Goal: Task Accomplishment & Management: Use online tool/utility

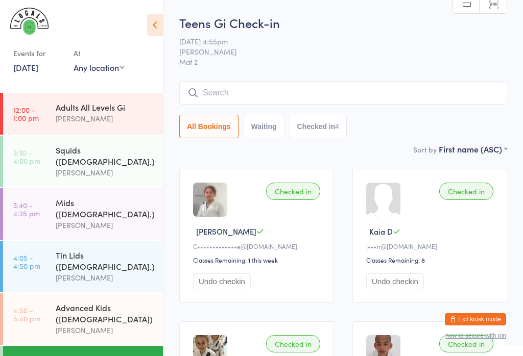
scroll to position [150, 0]
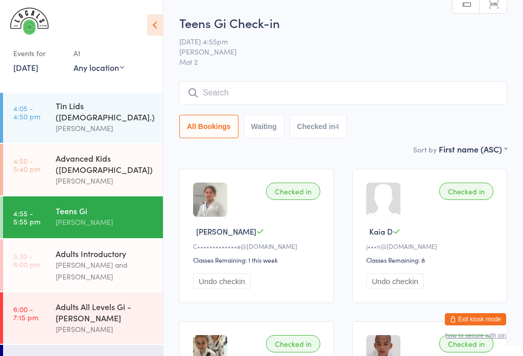
click at [75, 301] on div "Adults All Levels Gi - [PERSON_NAME]" at bounding box center [105, 312] width 99 height 22
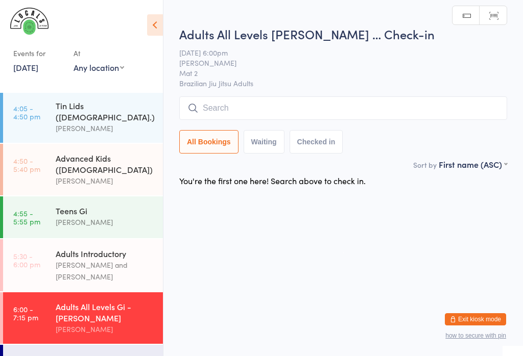
click at [360, 106] on input "search" at bounding box center [343, 107] width 328 height 23
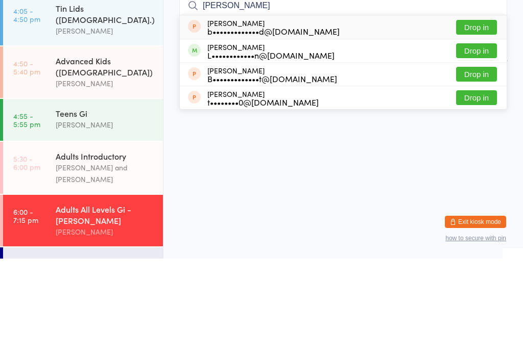
type input "[PERSON_NAME]"
click at [480, 141] on button "Drop in" at bounding box center [476, 148] width 41 height 15
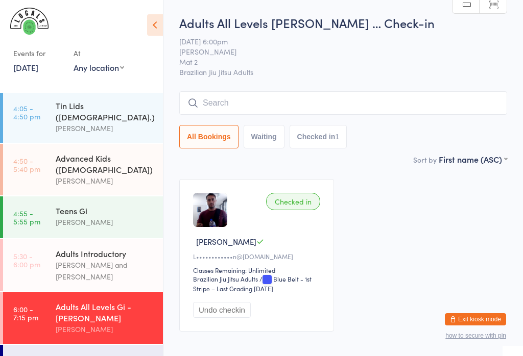
click at [284, 103] on input "search" at bounding box center [343, 102] width 328 height 23
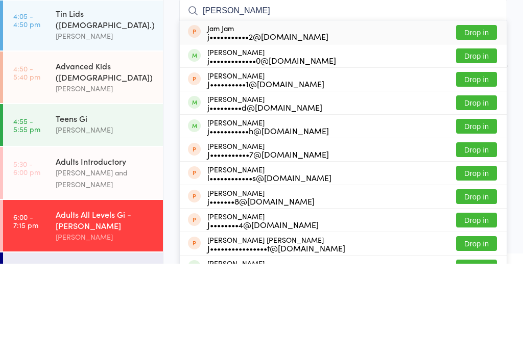
type input "[PERSON_NAME]"
click at [482, 141] on button "Drop in" at bounding box center [476, 148] width 41 height 15
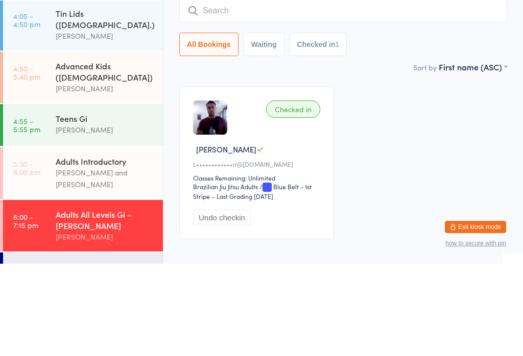
scroll to position [53, 0]
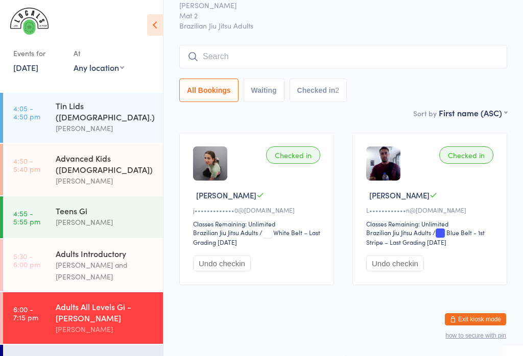
click at [384, 45] on input "search" at bounding box center [343, 56] width 328 height 23
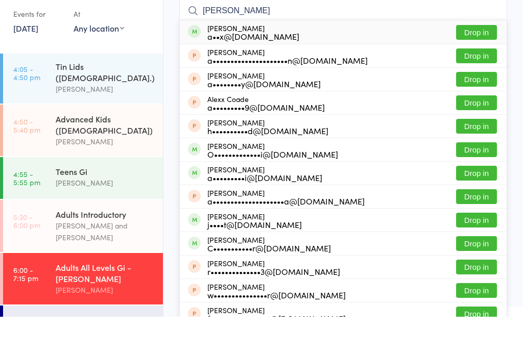
type input "[PERSON_NAME]"
click at [481, 64] on button "Drop in" at bounding box center [476, 71] width 41 height 15
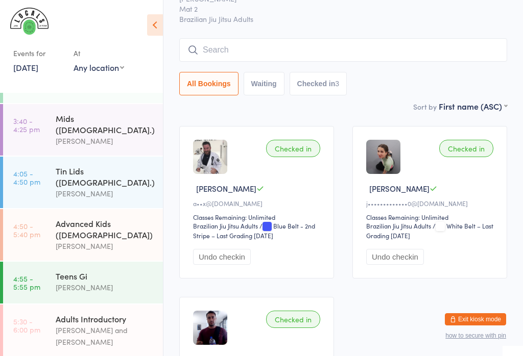
scroll to position [74, 0]
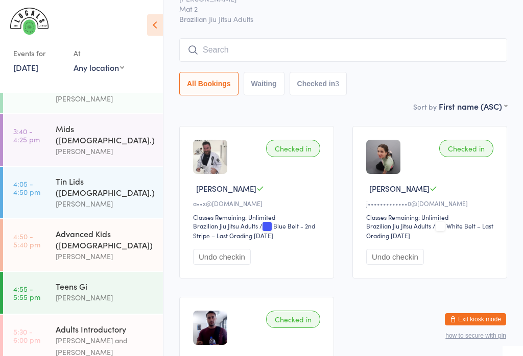
click at [86, 198] on div "[PERSON_NAME]" at bounding box center [105, 204] width 99 height 12
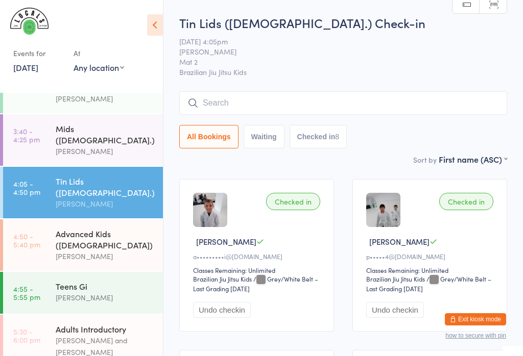
click at [227, 105] on input "search" at bounding box center [343, 102] width 328 height 23
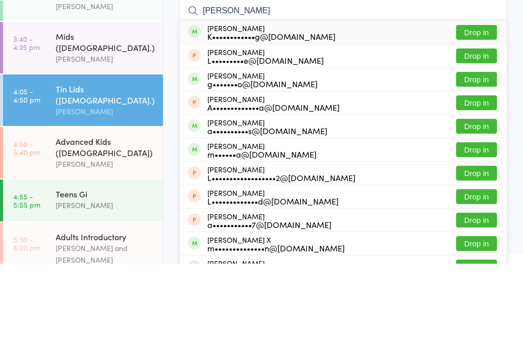
type input "[PERSON_NAME]"
click at [470, 117] on button "Drop in" at bounding box center [476, 124] width 41 height 15
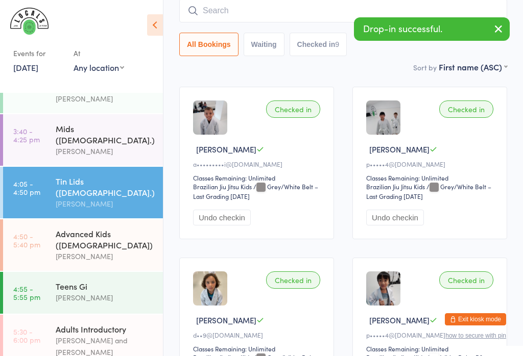
click at [90, 229] on div "Advanced Kids ([DEMOGRAPHIC_DATA]) [PERSON_NAME]" at bounding box center [109, 245] width 107 height 52
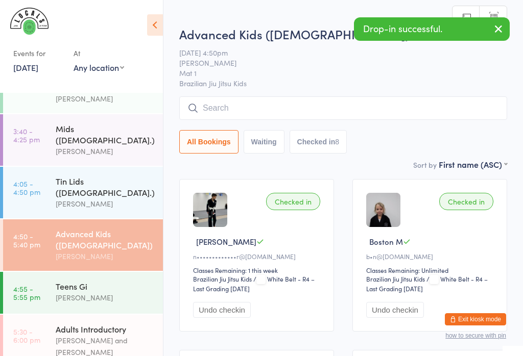
click at [225, 104] on input "search" at bounding box center [343, 107] width 328 height 23
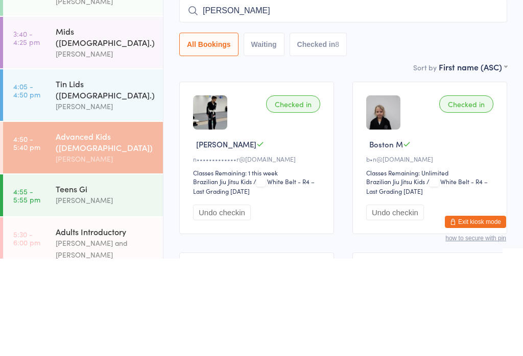
scroll to position [97, 0]
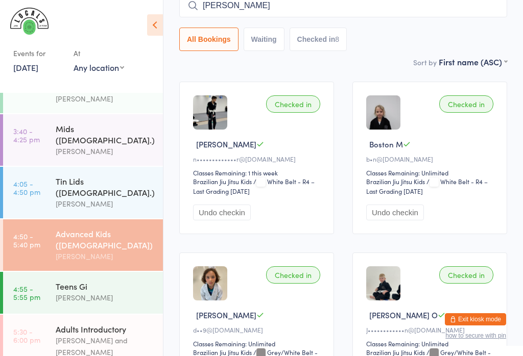
click at [277, 1] on input "[PERSON_NAME]" at bounding box center [343, 5] width 328 height 23
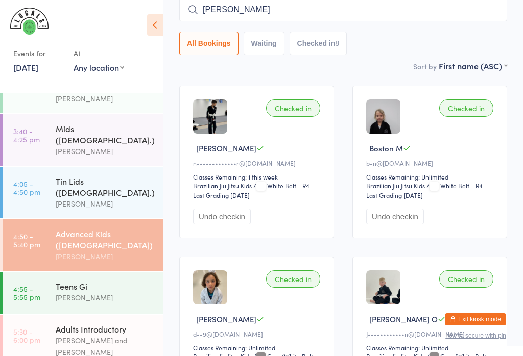
scroll to position [92, 0]
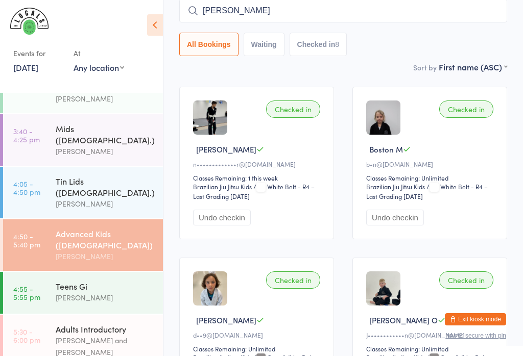
click at [265, 12] on input "[PERSON_NAME]" at bounding box center [343, 10] width 328 height 23
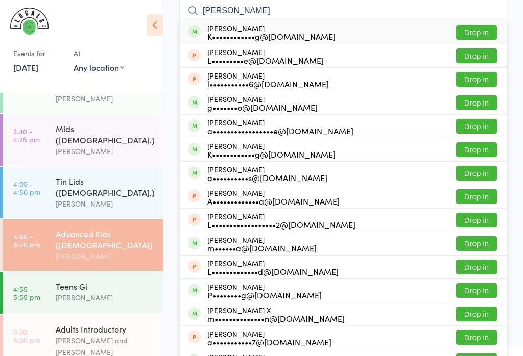
type input "[PERSON_NAME]"
click at [477, 35] on button "Drop in" at bounding box center [476, 32] width 41 height 15
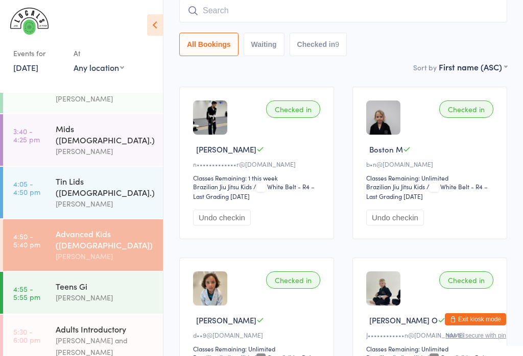
click at [270, 16] on input "search" at bounding box center [343, 10] width 328 height 23
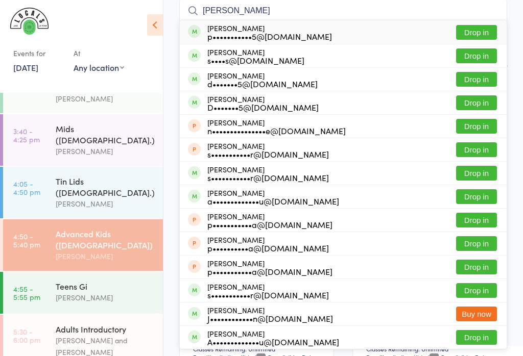
type input "[PERSON_NAME]"
click at [478, 34] on button "Drop in" at bounding box center [476, 32] width 41 height 15
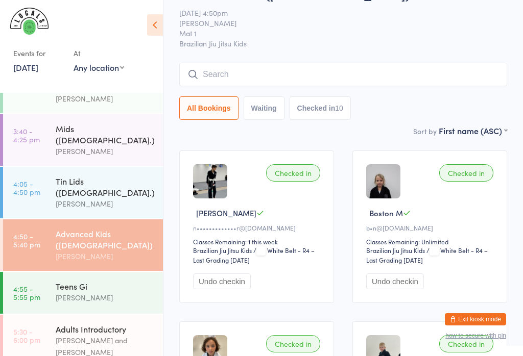
scroll to position [30, 0]
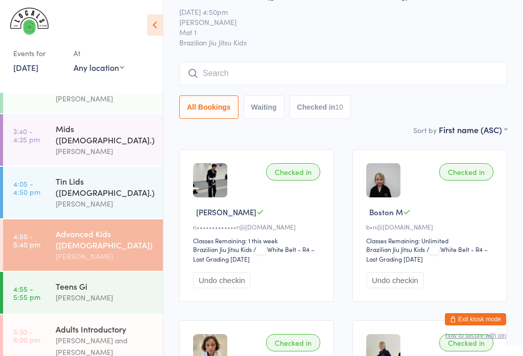
click at [317, 67] on input "search" at bounding box center [343, 73] width 328 height 23
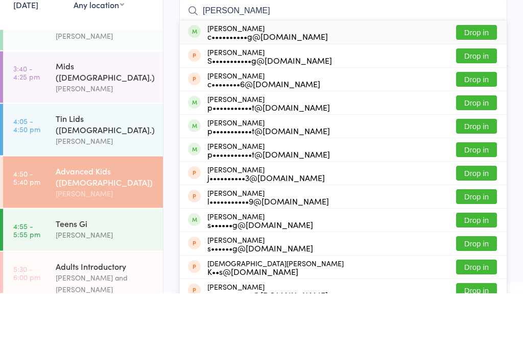
type input "[PERSON_NAME]"
click at [490, 88] on button "Drop in" at bounding box center [476, 95] width 41 height 15
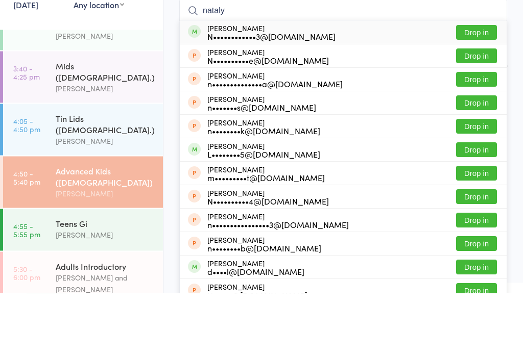
type input "nataly"
click at [468, 88] on button "Drop in" at bounding box center [476, 95] width 41 height 15
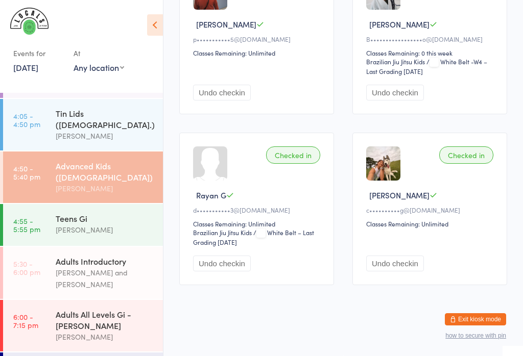
scroll to position [141, 0]
click at [104, 309] on div "Adults All Levels Gi - [PERSON_NAME]" at bounding box center [105, 320] width 99 height 22
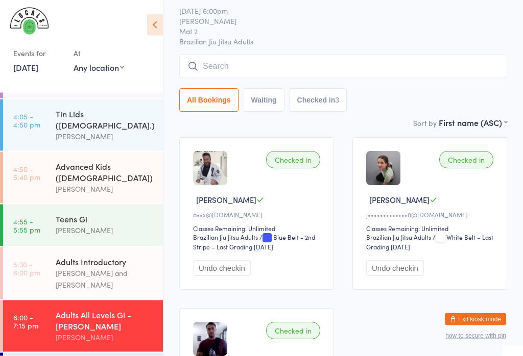
scroll to position [40, 0]
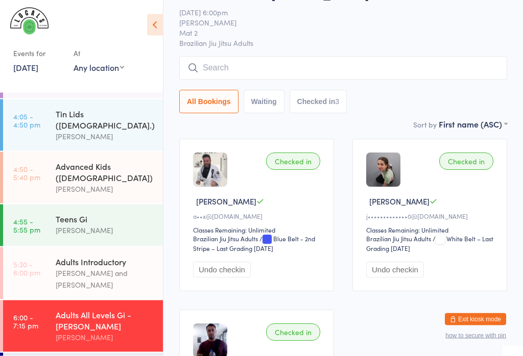
click at [438, 62] on input "search" at bounding box center [343, 68] width 328 height 23
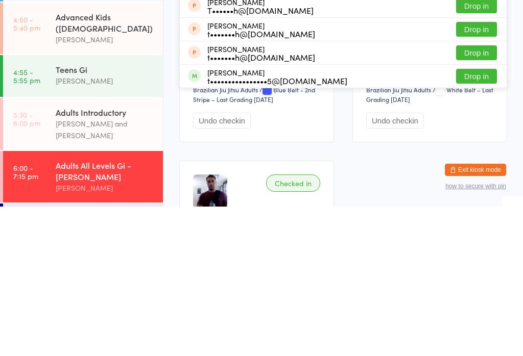
type input "[PERSON_NAME]"
click at [485, 218] on button "Drop in" at bounding box center [476, 225] width 41 height 15
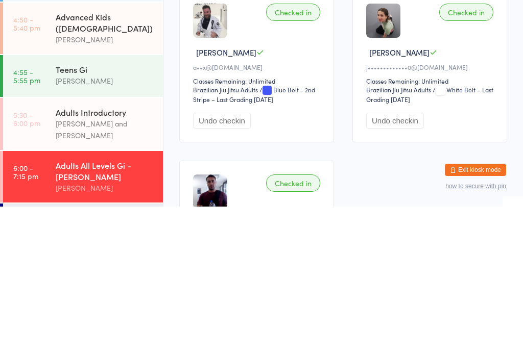
scroll to position [190, 0]
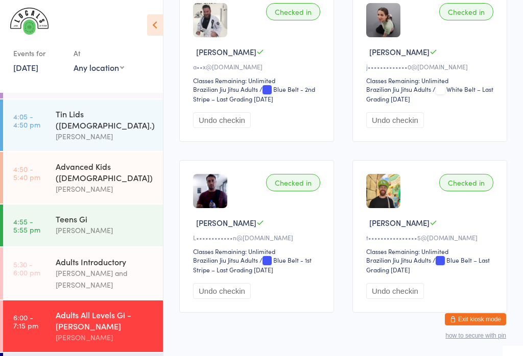
click at [82, 161] on div "Advanced Kids ([DEMOGRAPHIC_DATA])" at bounding box center [105, 172] width 99 height 22
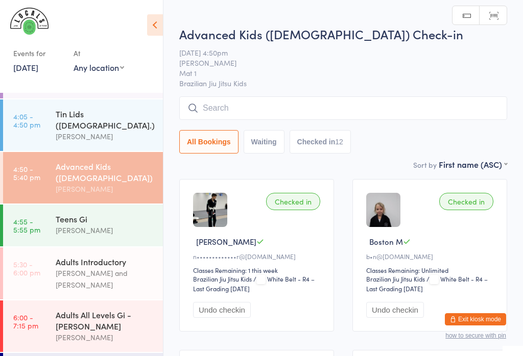
click at [290, 102] on input "search" at bounding box center [343, 107] width 328 height 23
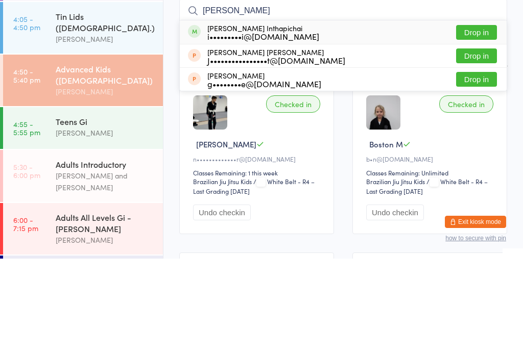
type input "[PERSON_NAME]"
click at [475, 123] on button "Drop in" at bounding box center [476, 130] width 41 height 15
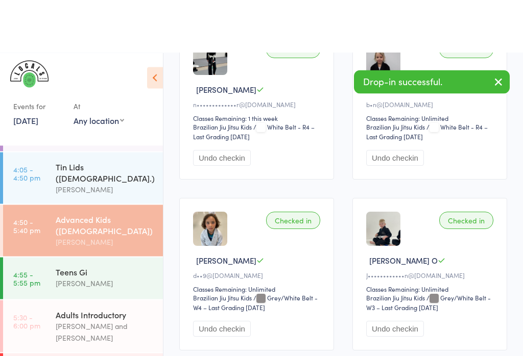
scroll to position [263, 0]
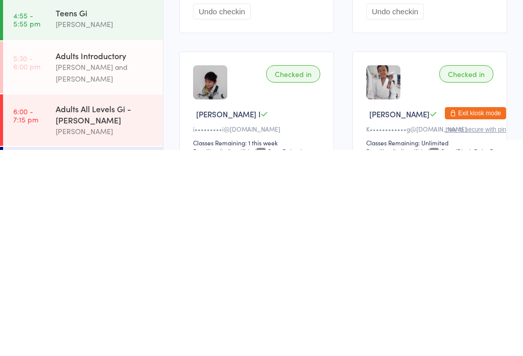
click at [82, 309] on div "Adults All Levels Gi - [PERSON_NAME]" at bounding box center [105, 320] width 99 height 22
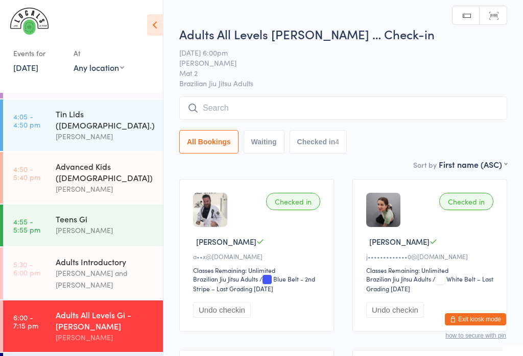
click at [277, 102] on input "search" at bounding box center [343, 107] width 328 height 23
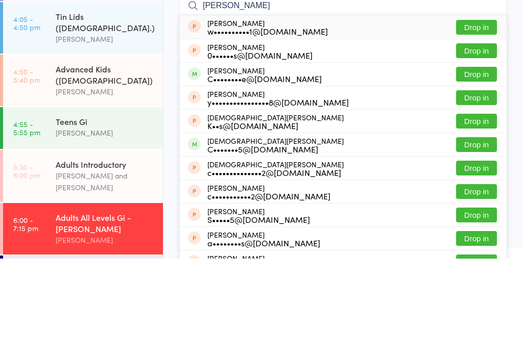
type input "[PERSON_NAME]"
click at [482, 164] on button "Drop in" at bounding box center [476, 171] width 41 height 15
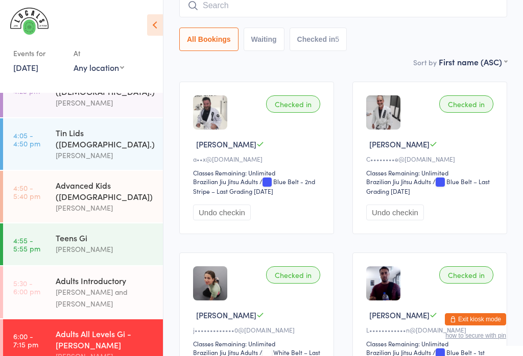
scroll to position [141, 0]
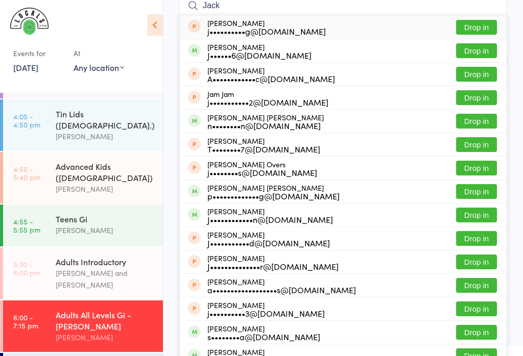
type input "Jack"
click at [471, 50] on button "Drop in" at bounding box center [476, 50] width 41 height 15
